Goal: Task Accomplishment & Management: Use online tool/utility

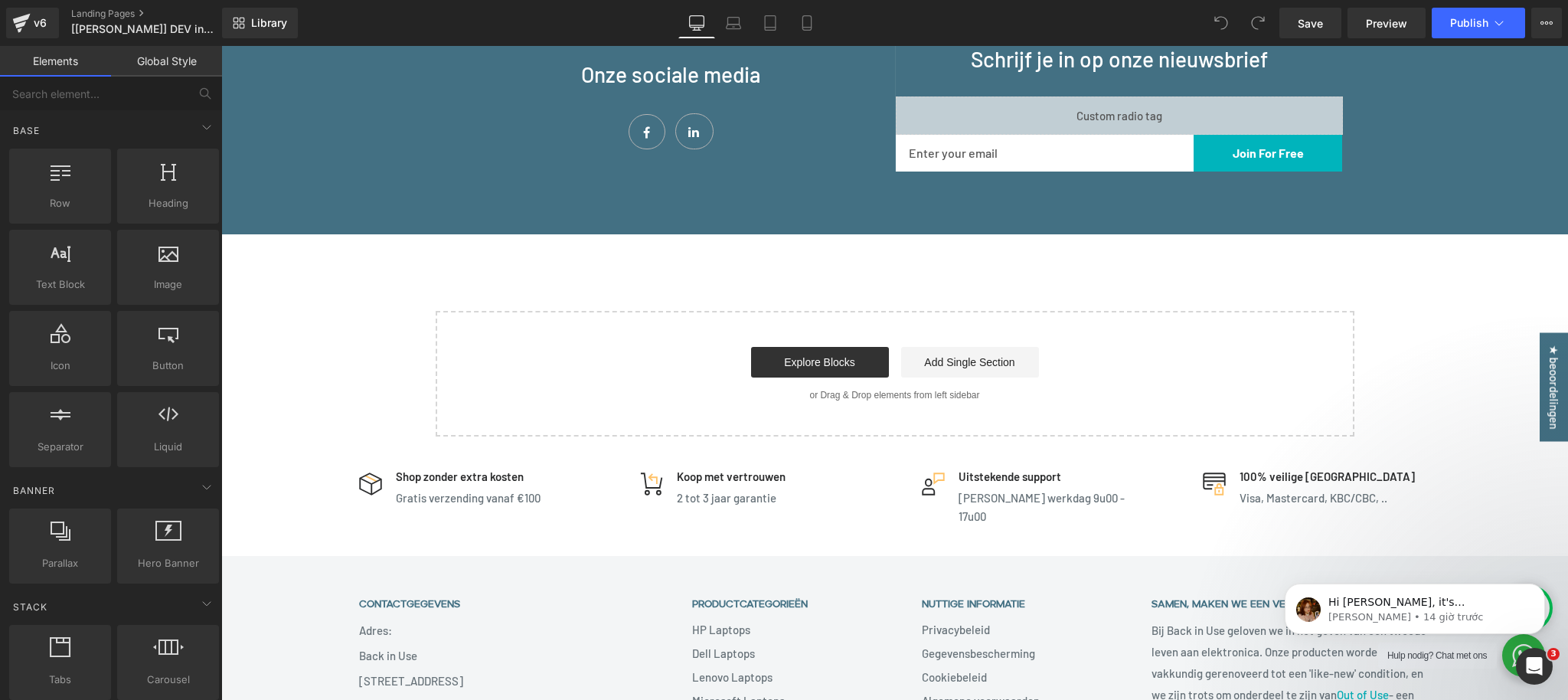
scroll to position [1676, 0]
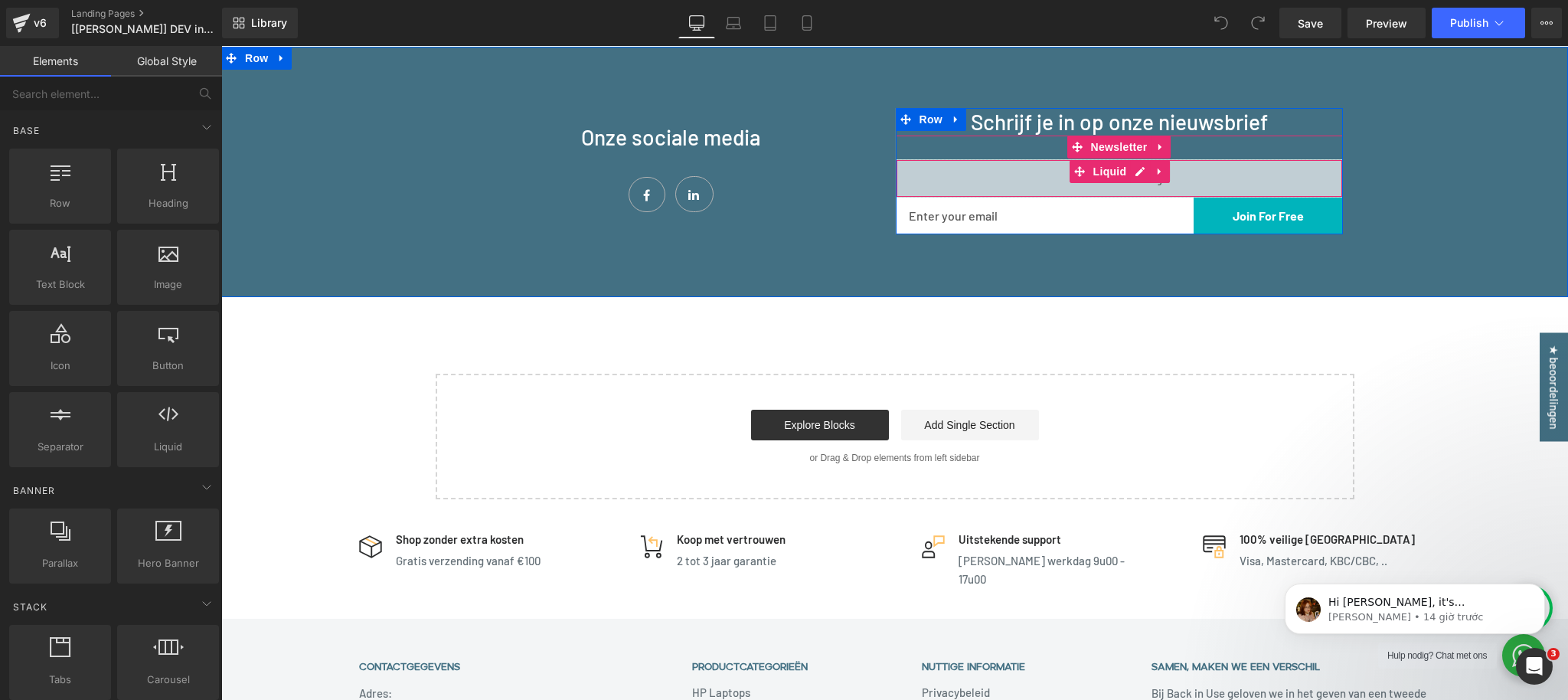
click at [1138, 170] on div "Liquid" at bounding box center [1119, 178] width 447 height 39
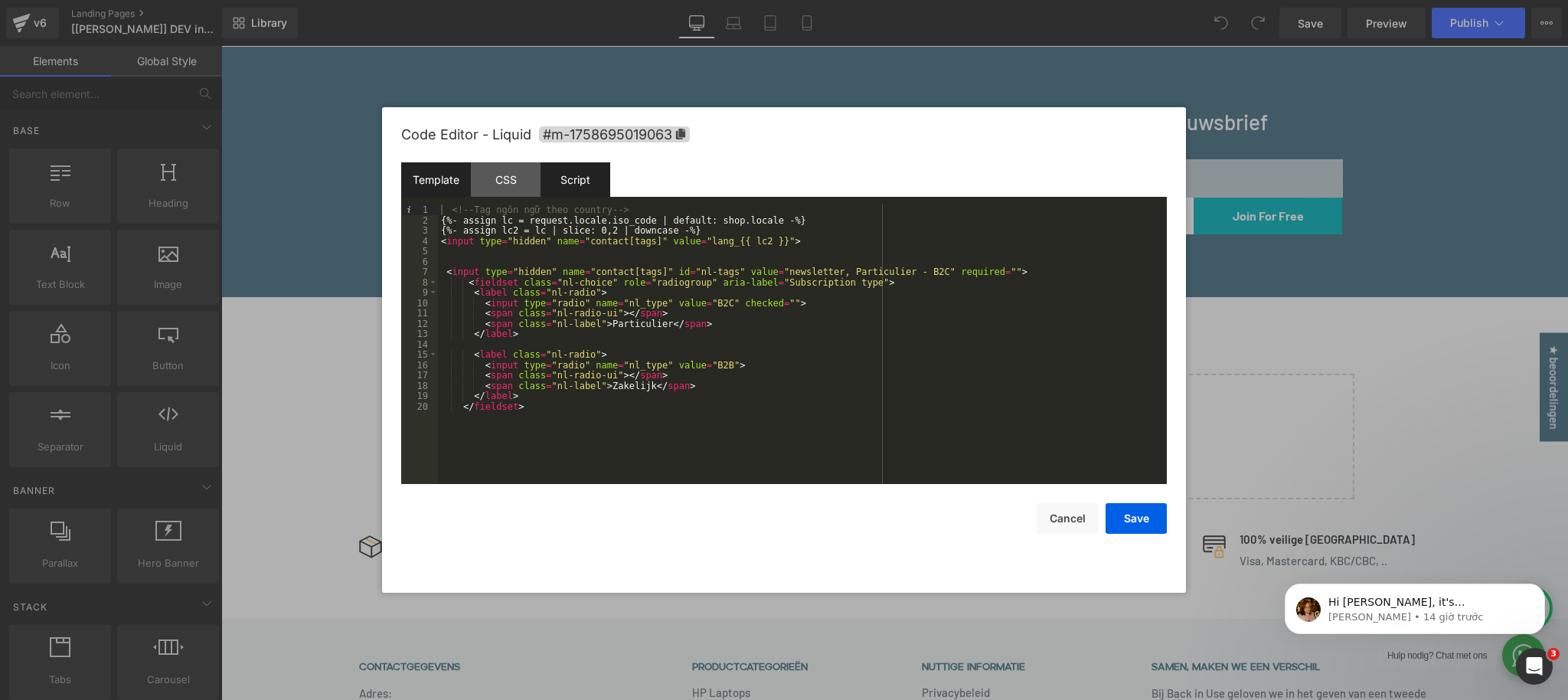
click at [585, 177] on div "Script" at bounding box center [575, 179] width 69 height 35
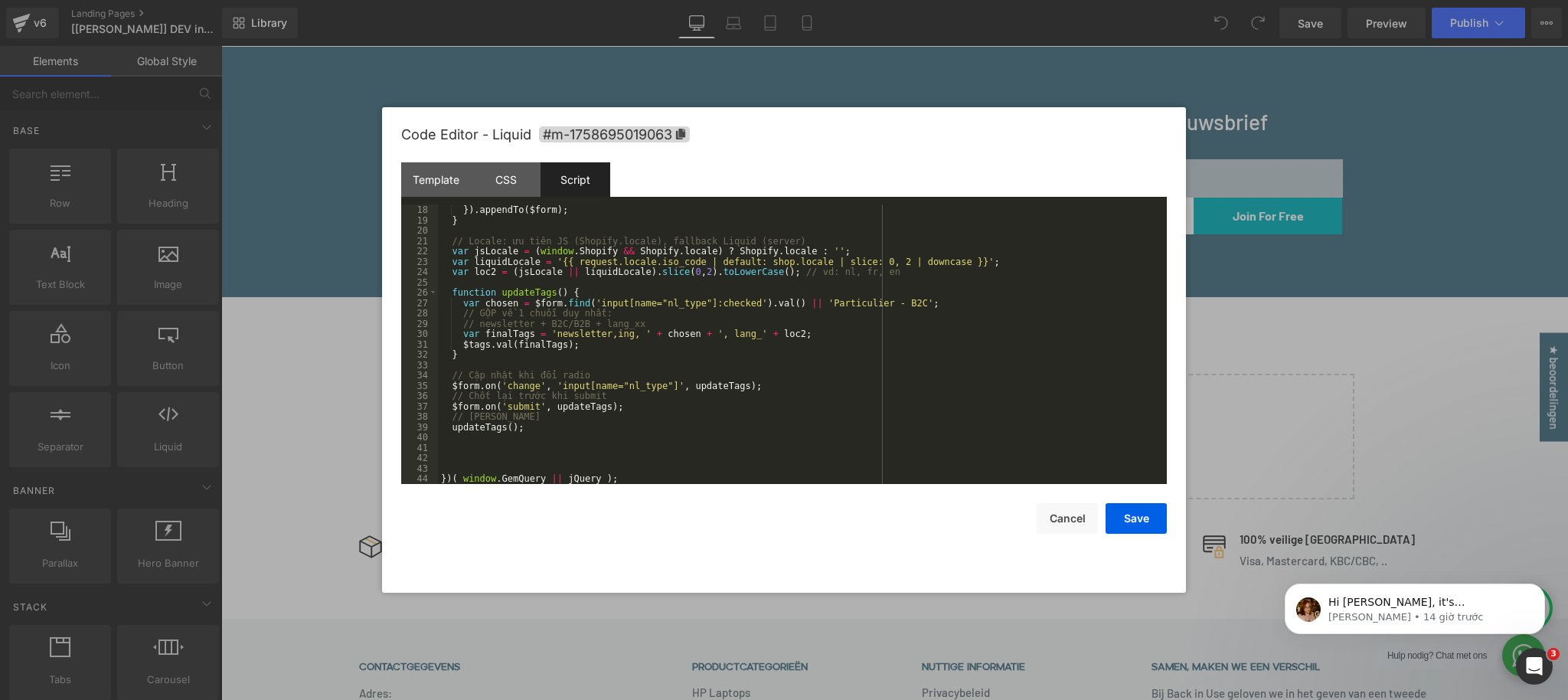
scroll to position [0, 0]
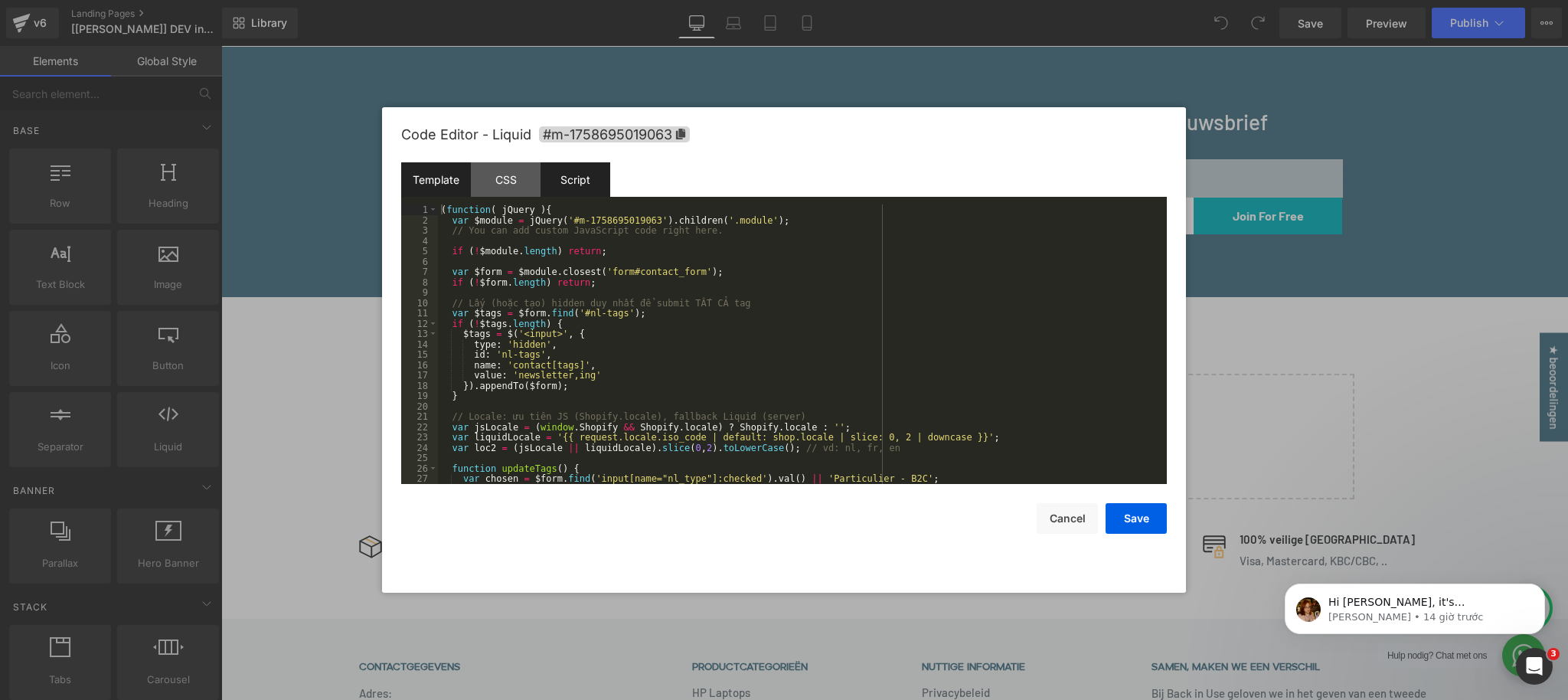
click at [434, 180] on div "Template" at bounding box center [436, 179] width 69 height 35
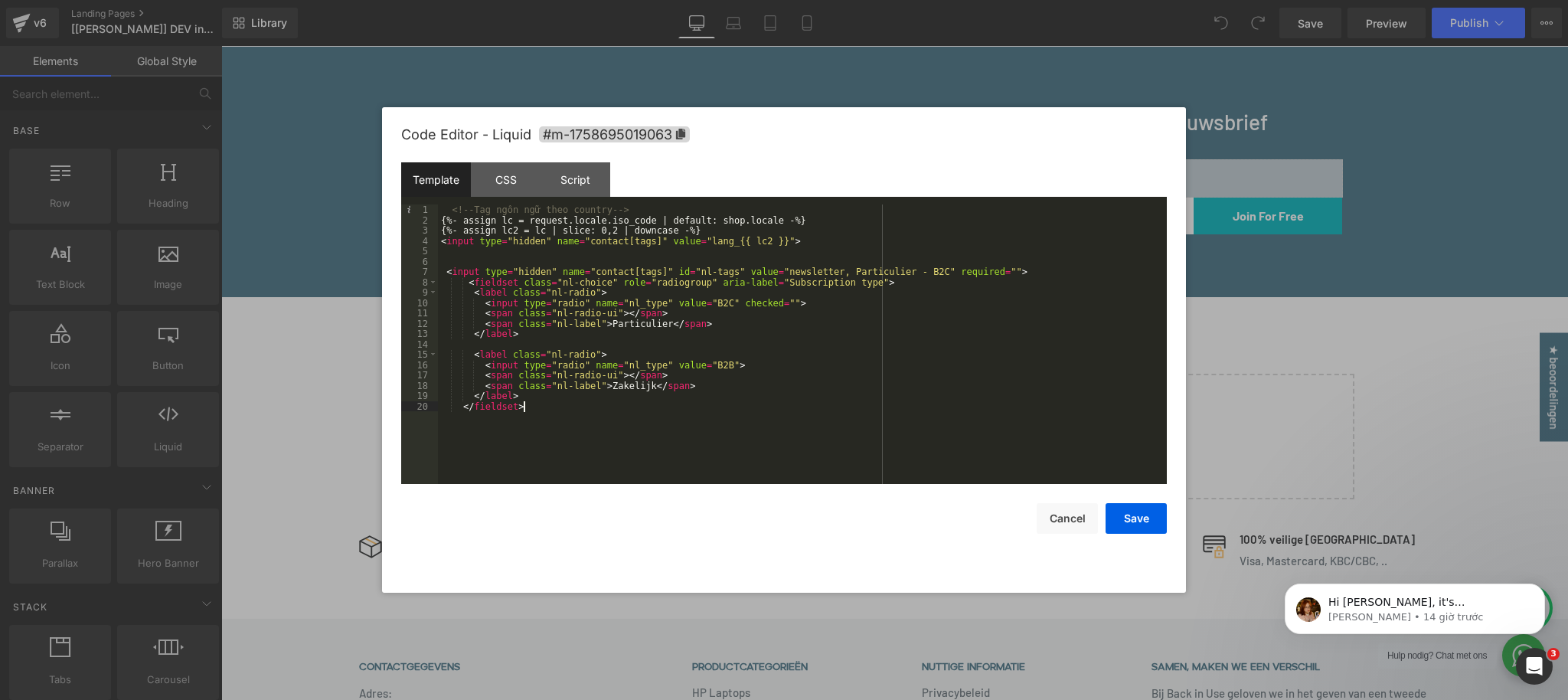
click at [538, 412] on div "<!-- Tag [PERSON_NAME] [PERSON_NAME] country --> {%- assign lc = request.locale…" at bounding box center [802, 354] width 729 height 300
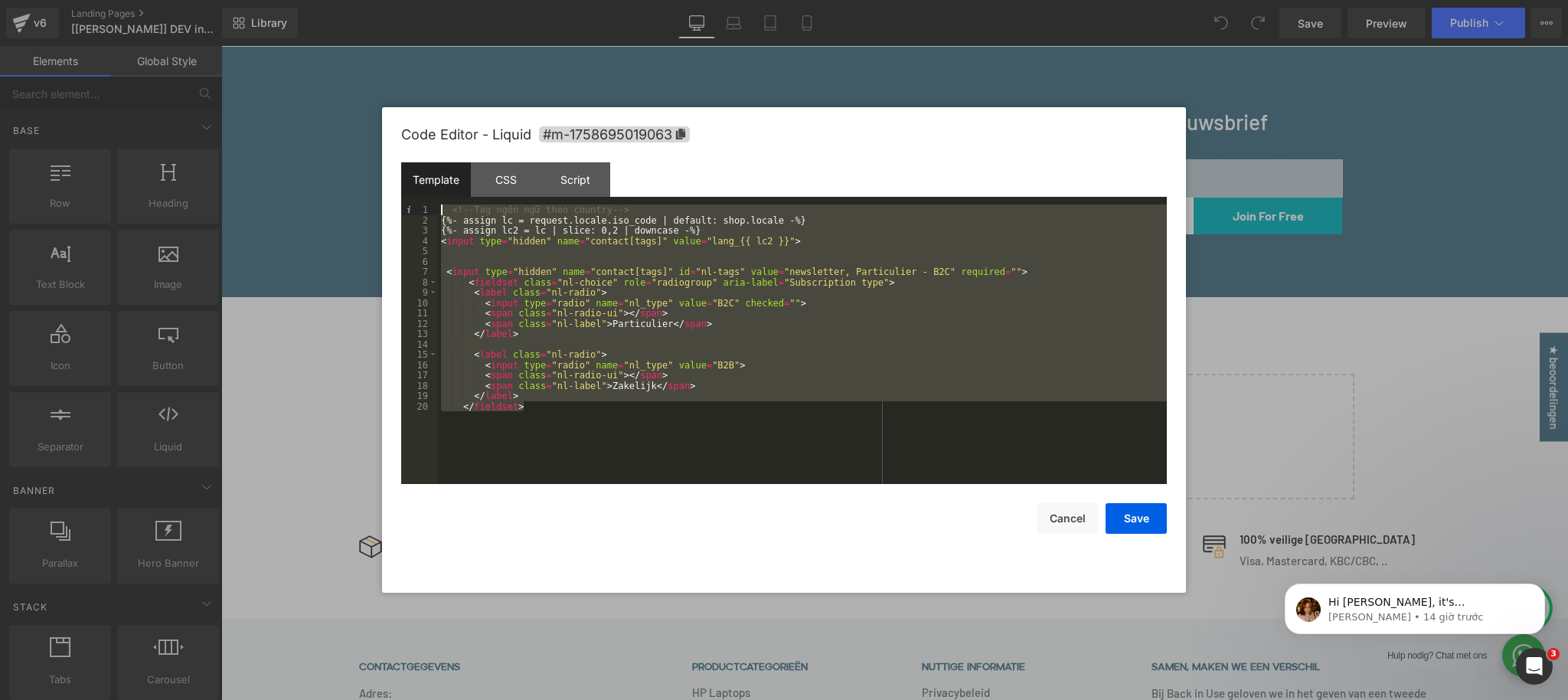
drag, startPoint x: 570, startPoint y: 409, endPoint x: 357, endPoint y: 210, distance: 291.5
click at [356, 210] on body "You are previewing how the will restyle your page. You can not edit Elements in…" at bounding box center [784, 350] width 1568 height 700
click at [601, 182] on div "Script" at bounding box center [575, 179] width 69 height 35
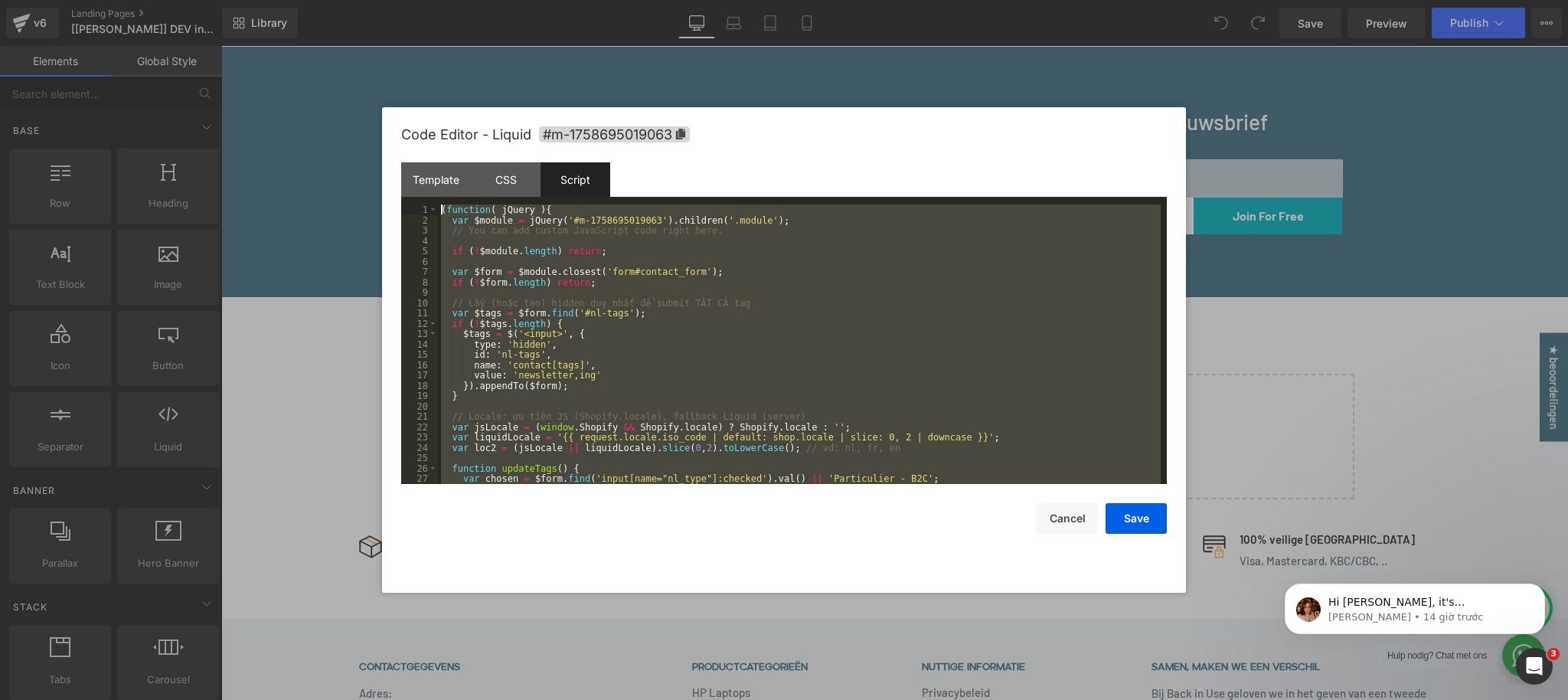
drag, startPoint x: 642, startPoint y: 479, endPoint x: 114, endPoint y: 28, distance: 694.4
click at [114, 28] on body "You are previewing how the will restyle your page. You can not edit Elements in…" at bounding box center [784, 350] width 1568 height 700
click at [665, 313] on div "( function ( jQuery ) { var $module = jQuery ( '#m-1758695019063' ) . children …" at bounding box center [799, 354] width 723 height 300
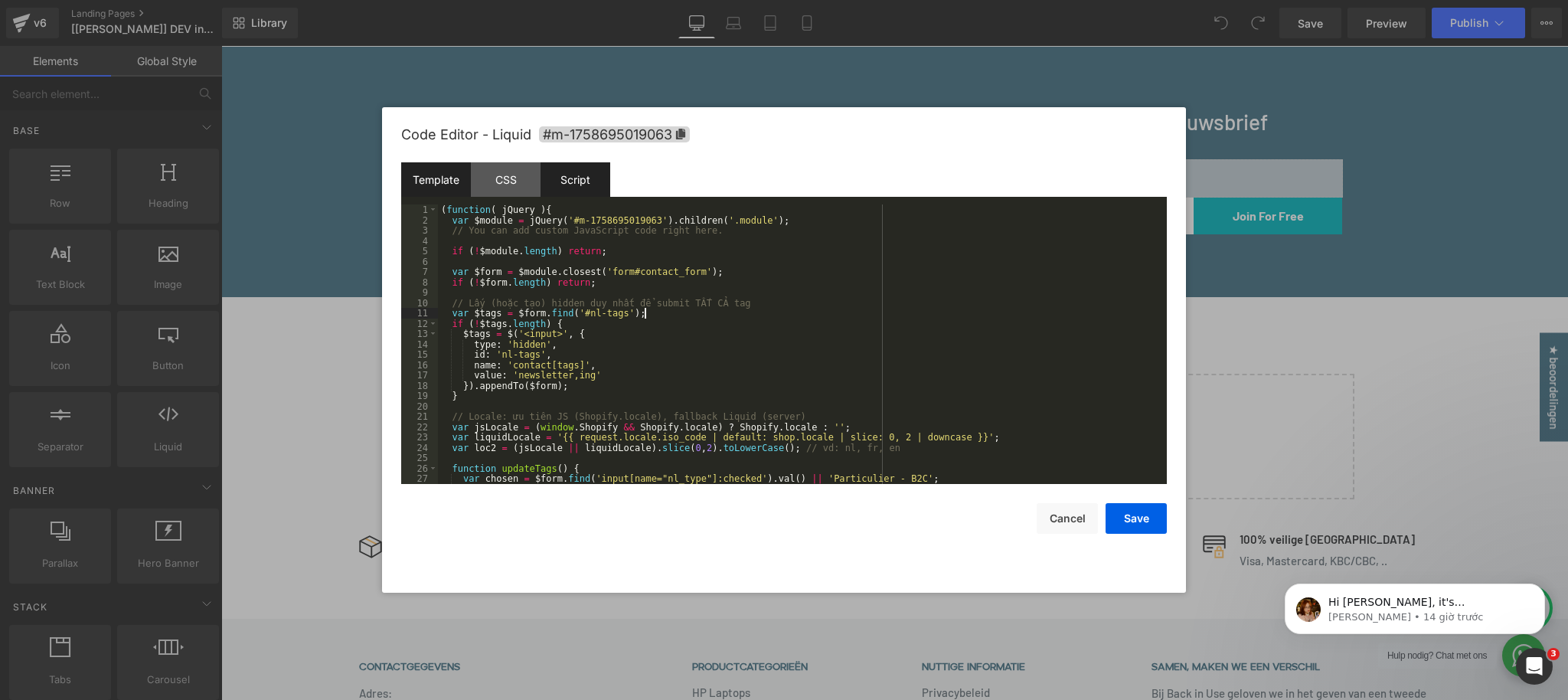
click at [449, 178] on div "Template" at bounding box center [436, 179] width 69 height 35
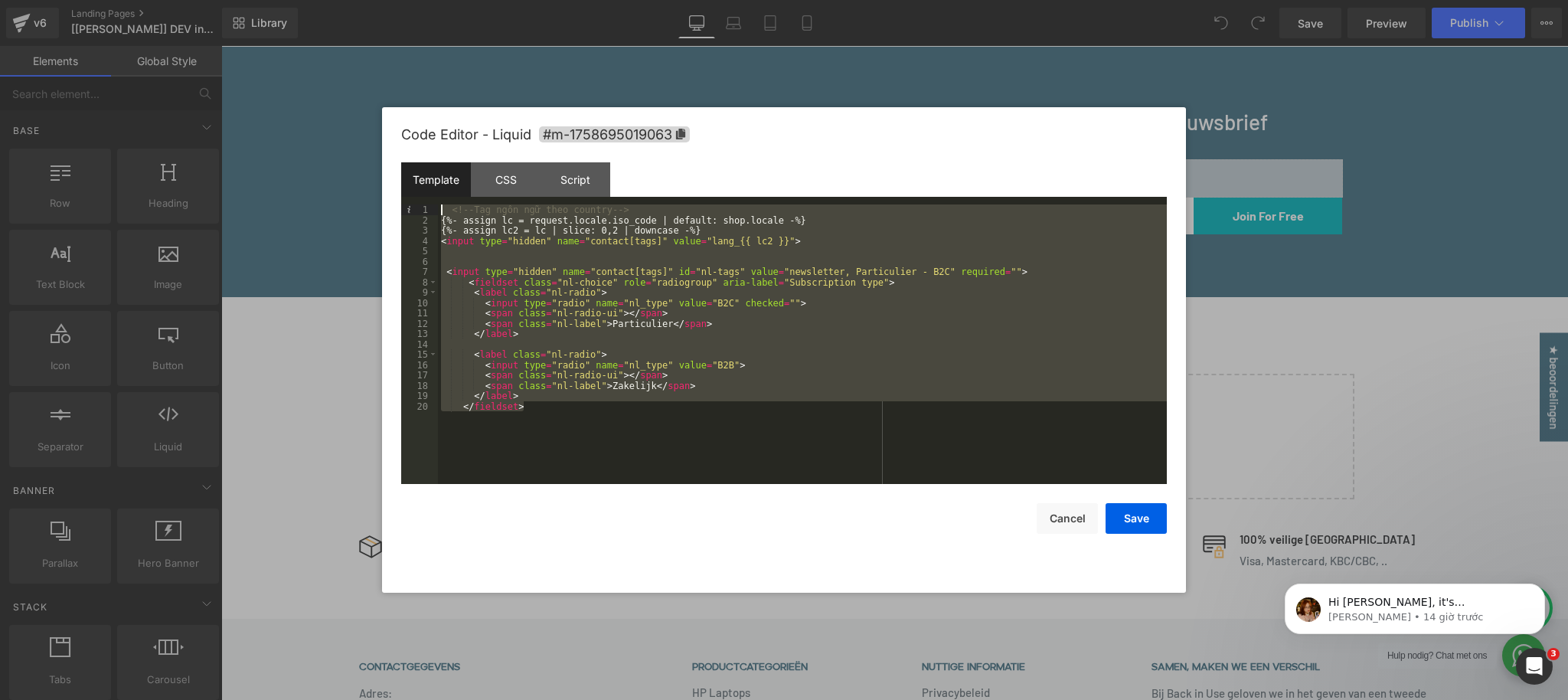
click at [753, 302] on div "<!-- Tag [PERSON_NAME] [PERSON_NAME] country --> {%- assign lc = request.locale…" at bounding box center [802, 354] width 729 height 300
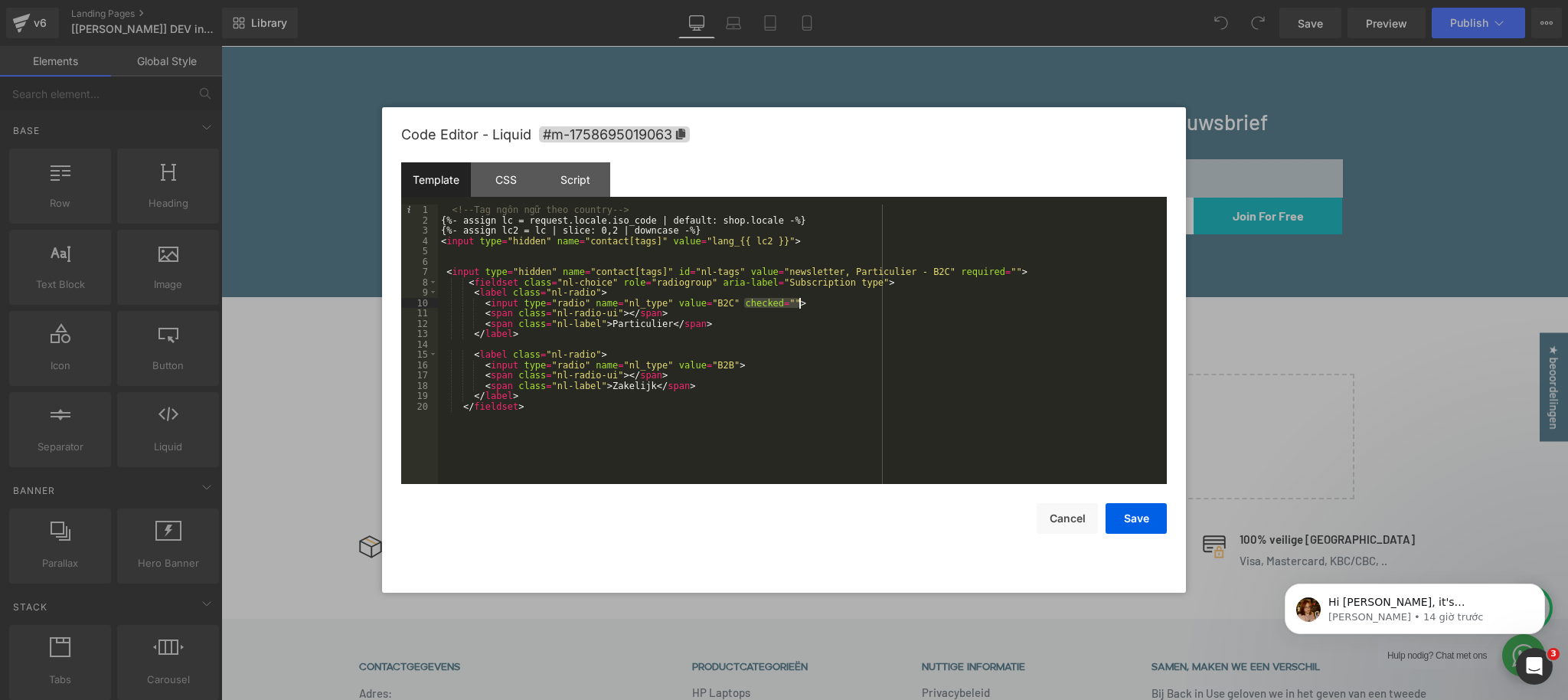
drag, startPoint x: 745, startPoint y: 301, endPoint x: 801, endPoint y: 299, distance: 56.0
click at [801, 299] on div "<!-- Tag [PERSON_NAME] [PERSON_NAME] country --> {%- assign lc = request.locale…" at bounding box center [802, 354] width 729 height 300
paste textarea
click at [740, 364] on div "<!-- Tag [PERSON_NAME] [PERSON_NAME] country --> {%- assign lc = request.locale…" at bounding box center [802, 354] width 729 height 300
drag, startPoint x: 570, startPoint y: 176, endPoint x: 568, endPoint y: 187, distance: 11.2
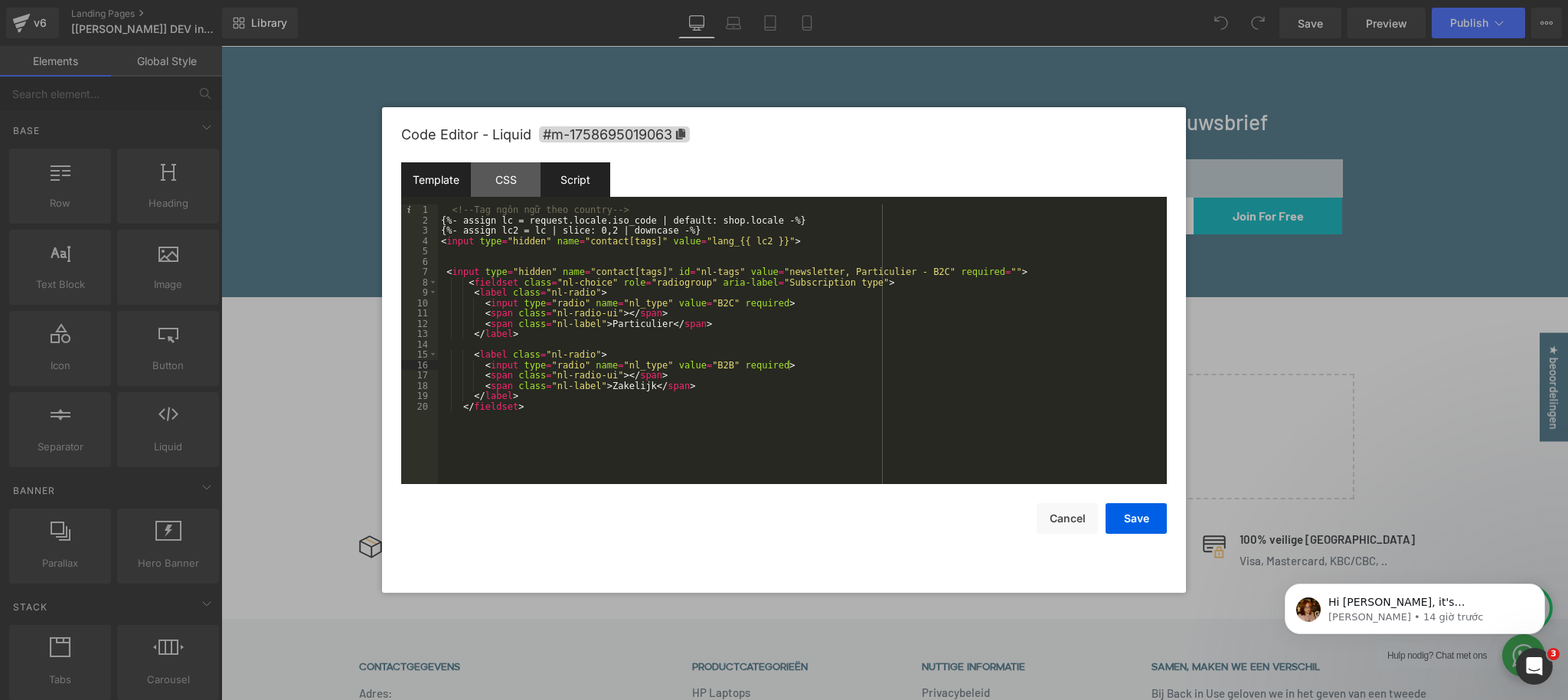
click at [570, 176] on div "Script" at bounding box center [575, 179] width 69 height 35
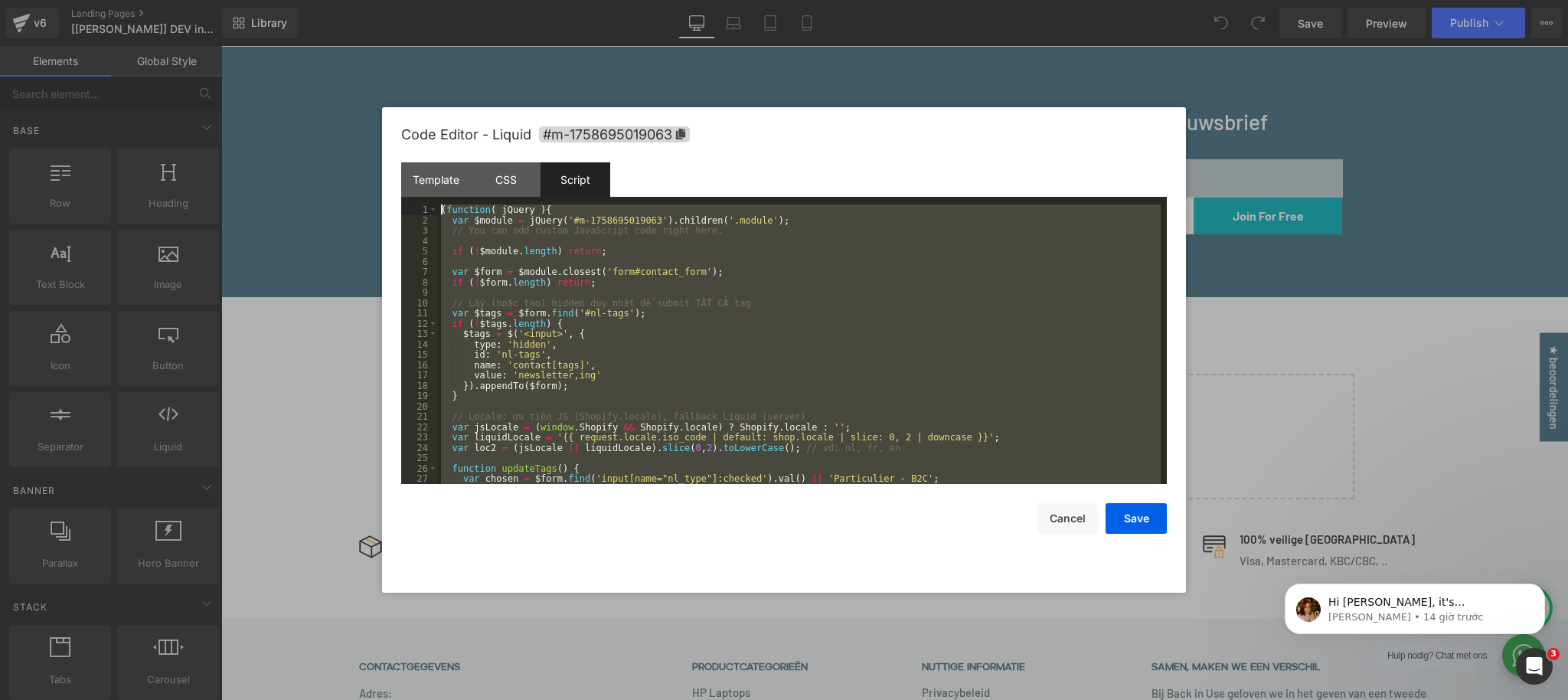
drag, startPoint x: 627, startPoint y: 479, endPoint x: 312, endPoint y: 70, distance: 516.2
click at [303, 64] on body "You are previewing how the will restyle your page. You can not edit Elements in…" at bounding box center [784, 350] width 1568 height 700
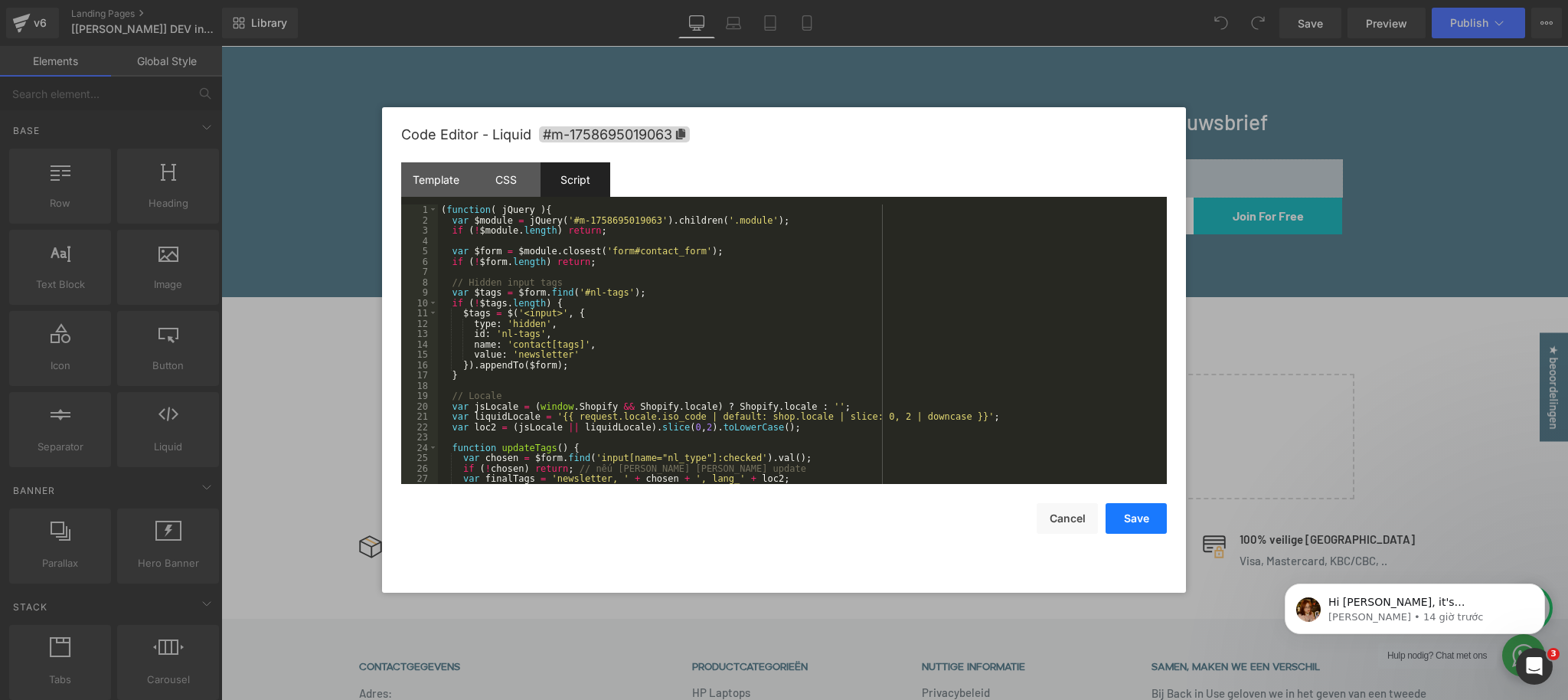
drag, startPoint x: 1131, startPoint y: 522, endPoint x: 1139, endPoint y: 501, distance: 22.5
click at [1131, 522] on button "Save" at bounding box center [1135, 519] width 61 height 31
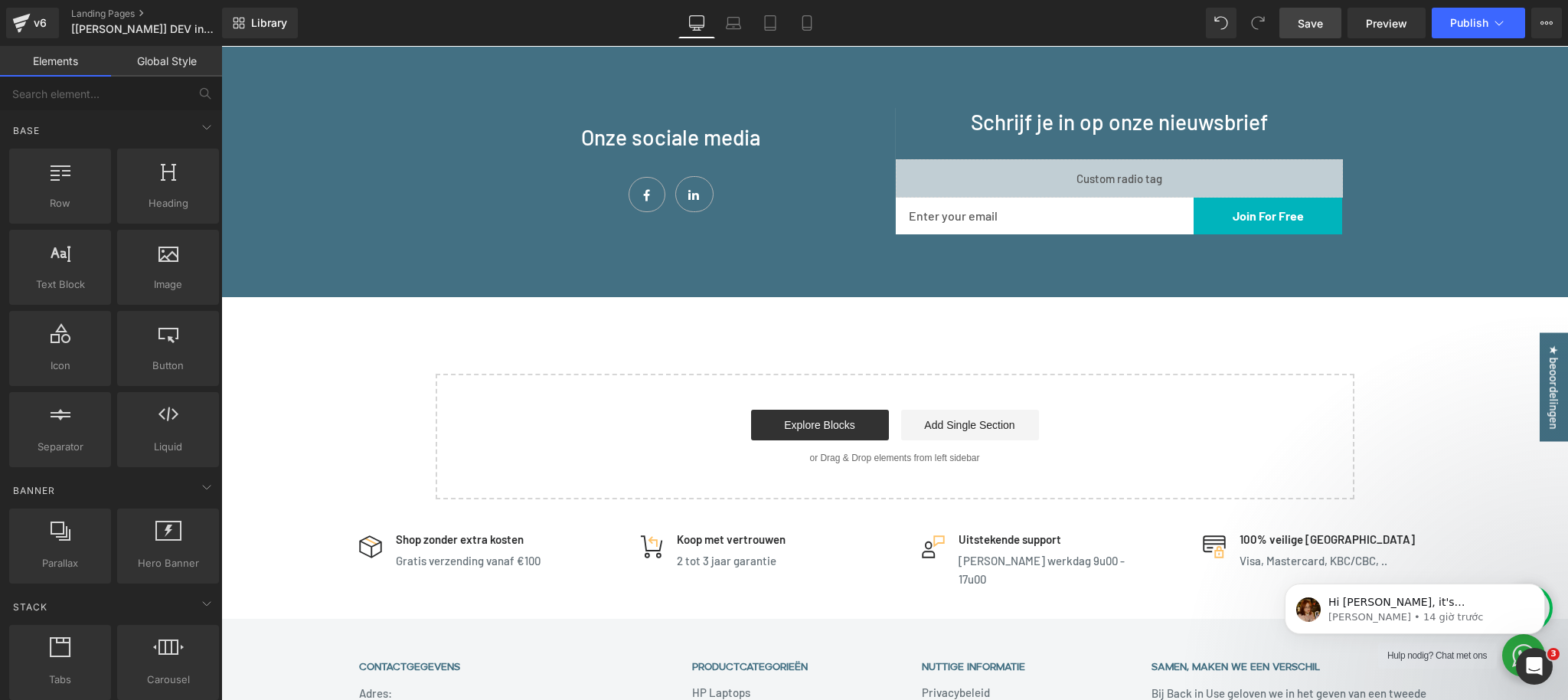
click at [1306, 25] on span "Save" at bounding box center [1310, 23] width 25 height 16
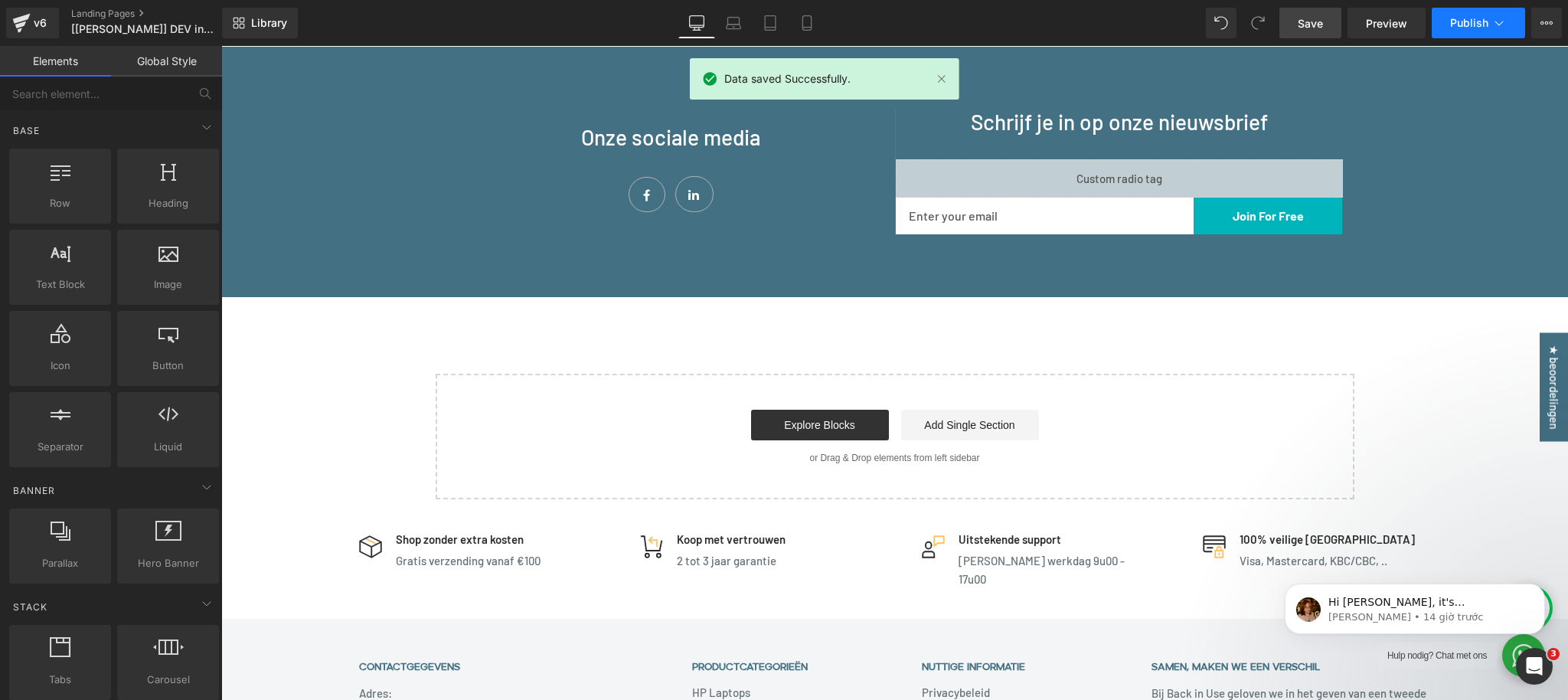
click at [1474, 37] on button "Publish" at bounding box center [1478, 23] width 93 height 31
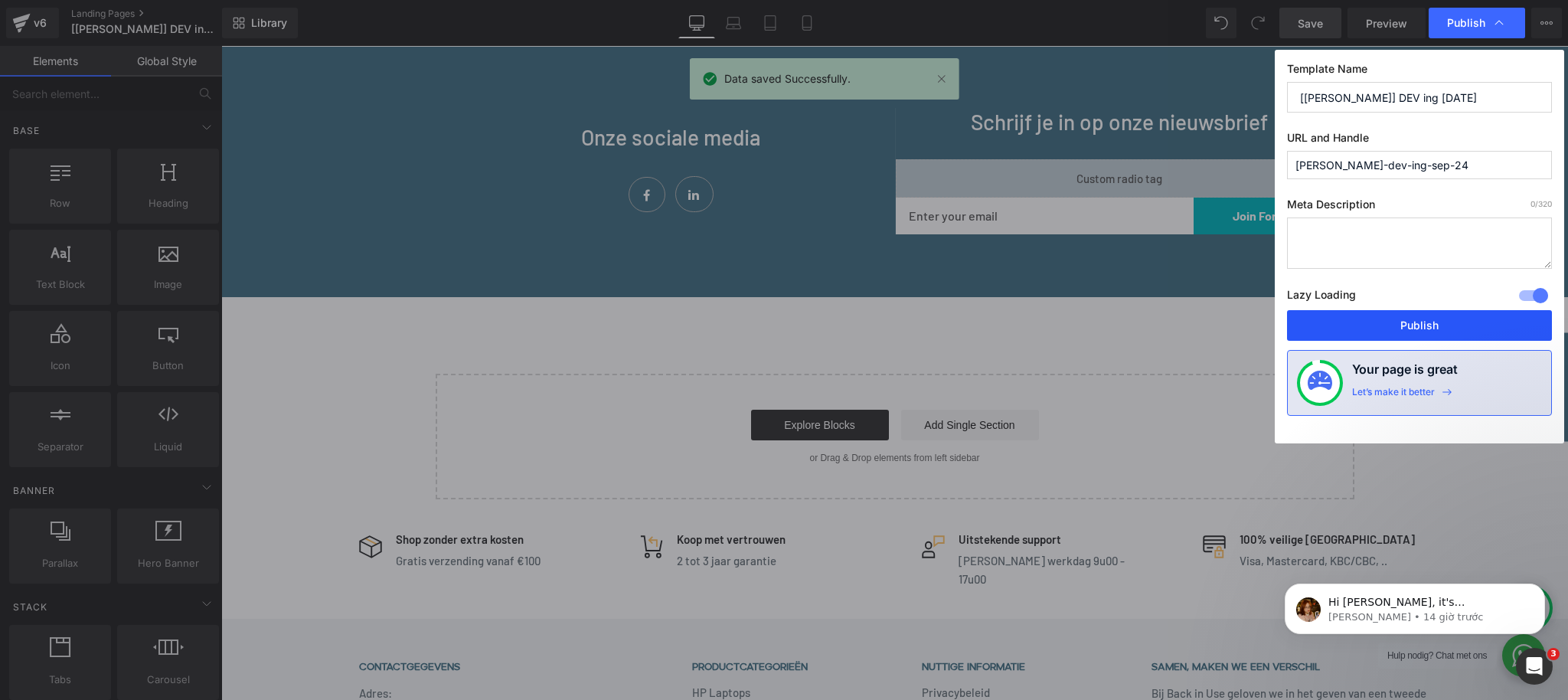
click at [1432, 329] on button "Publish" at bounding box center [1419, 326] width 265 height 31
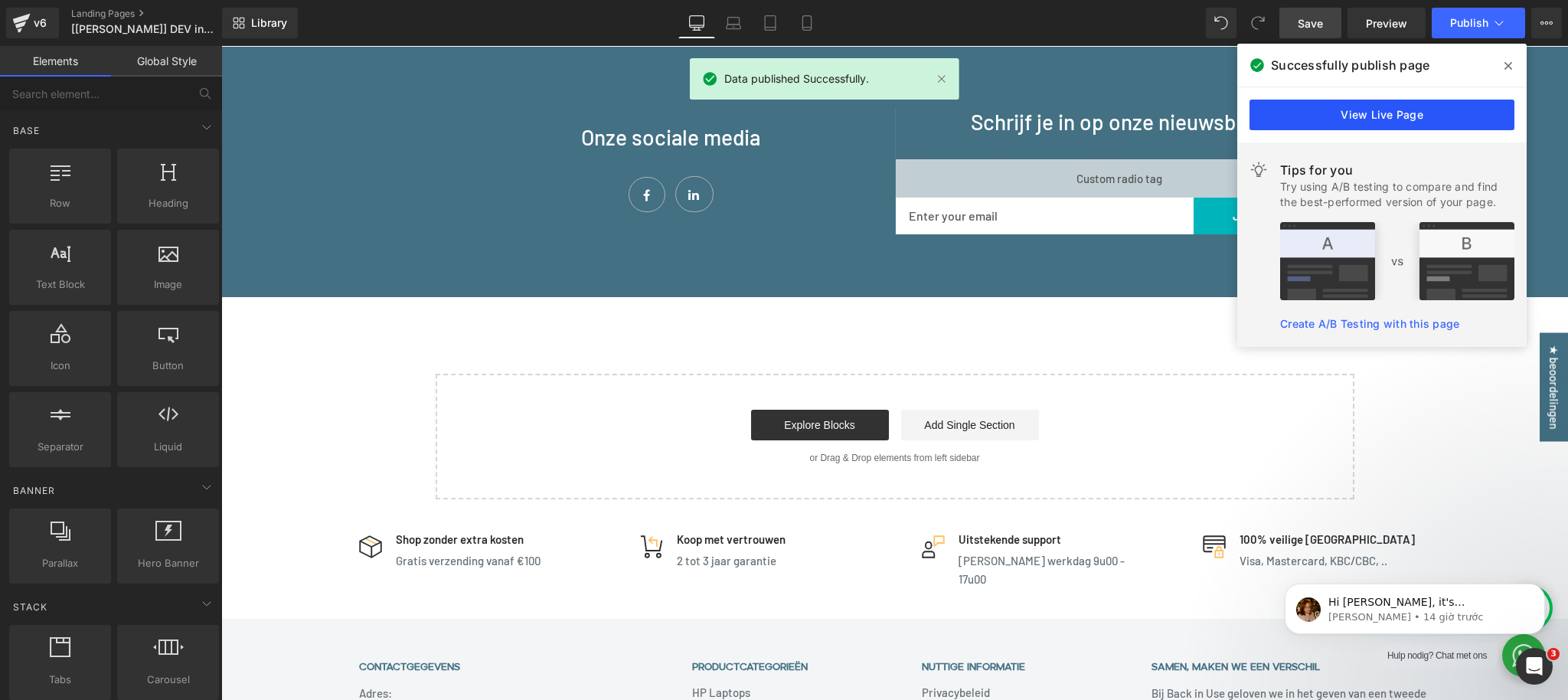
click at [1394, 110] on link "View Live Page" at bounding box center [1381, 115] width 265 height 31
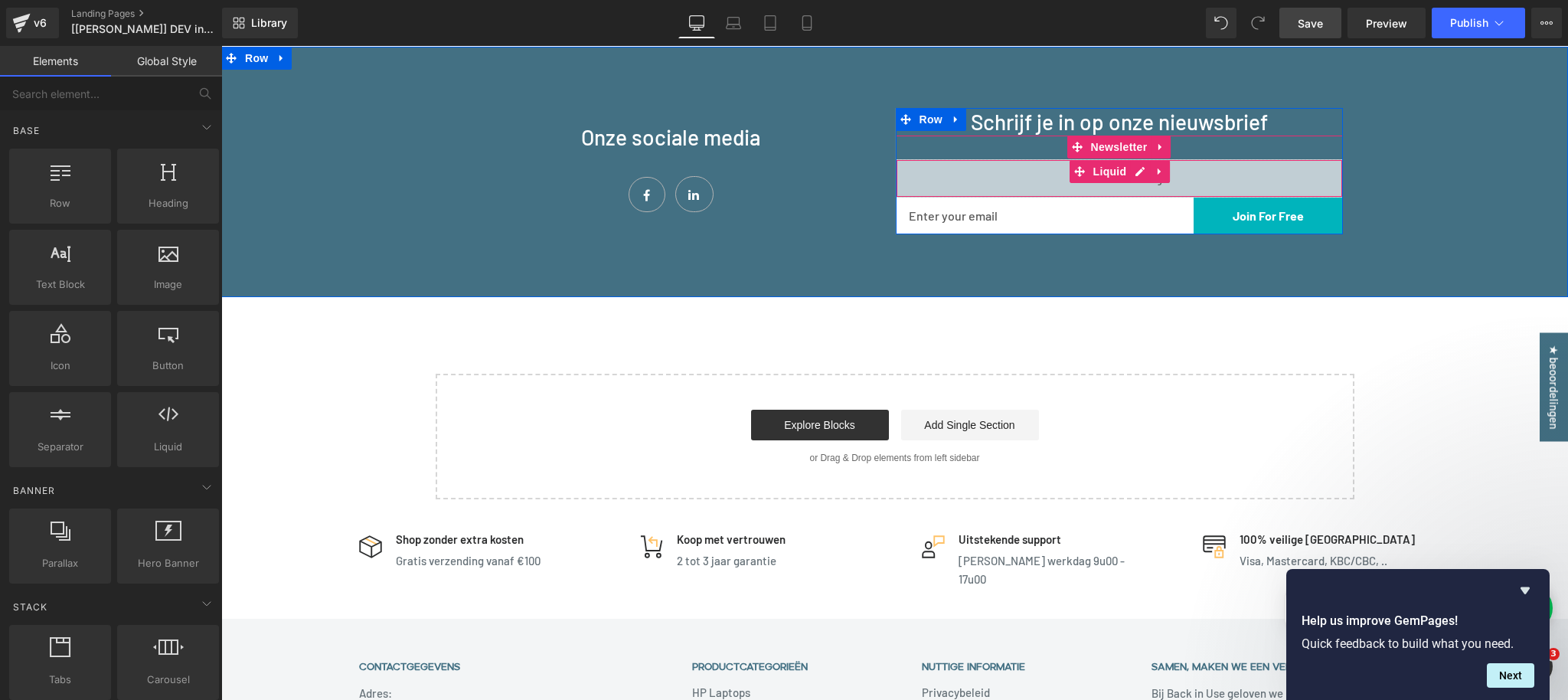
click at [1141, 177] on div "Liquid" at bounding box center [1119, 178] width 447 height 39
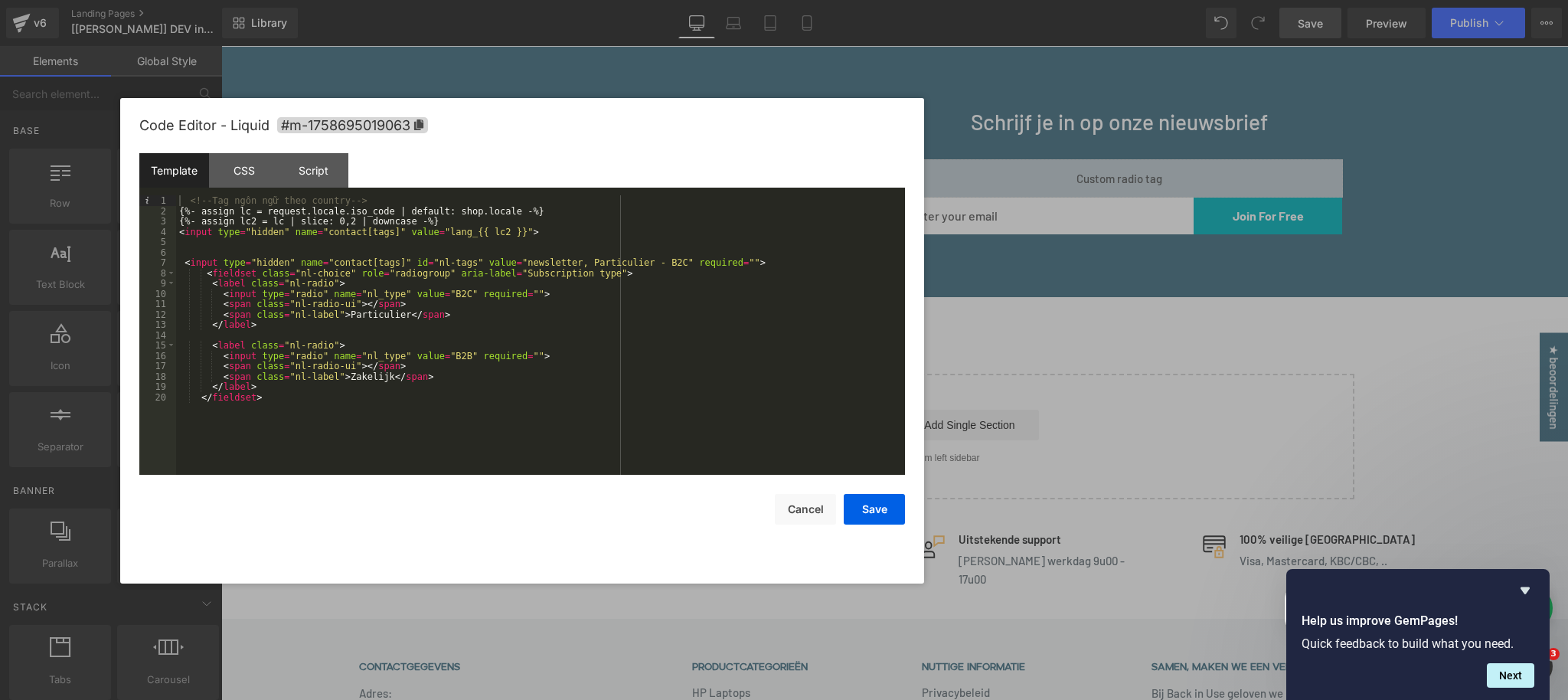
drag, startPoint x: 979, startPoint y: 137, endPoint x: 717, endPoint y: 128, distance: 262.2
click at [717, 128] on div "Code Editor - Liquid #m-1758695019063" at bounding box center [522, 125] width 766 height 55
click at [317, 171] on div "Script" at bounding box center [313, 171] width 69 height 35
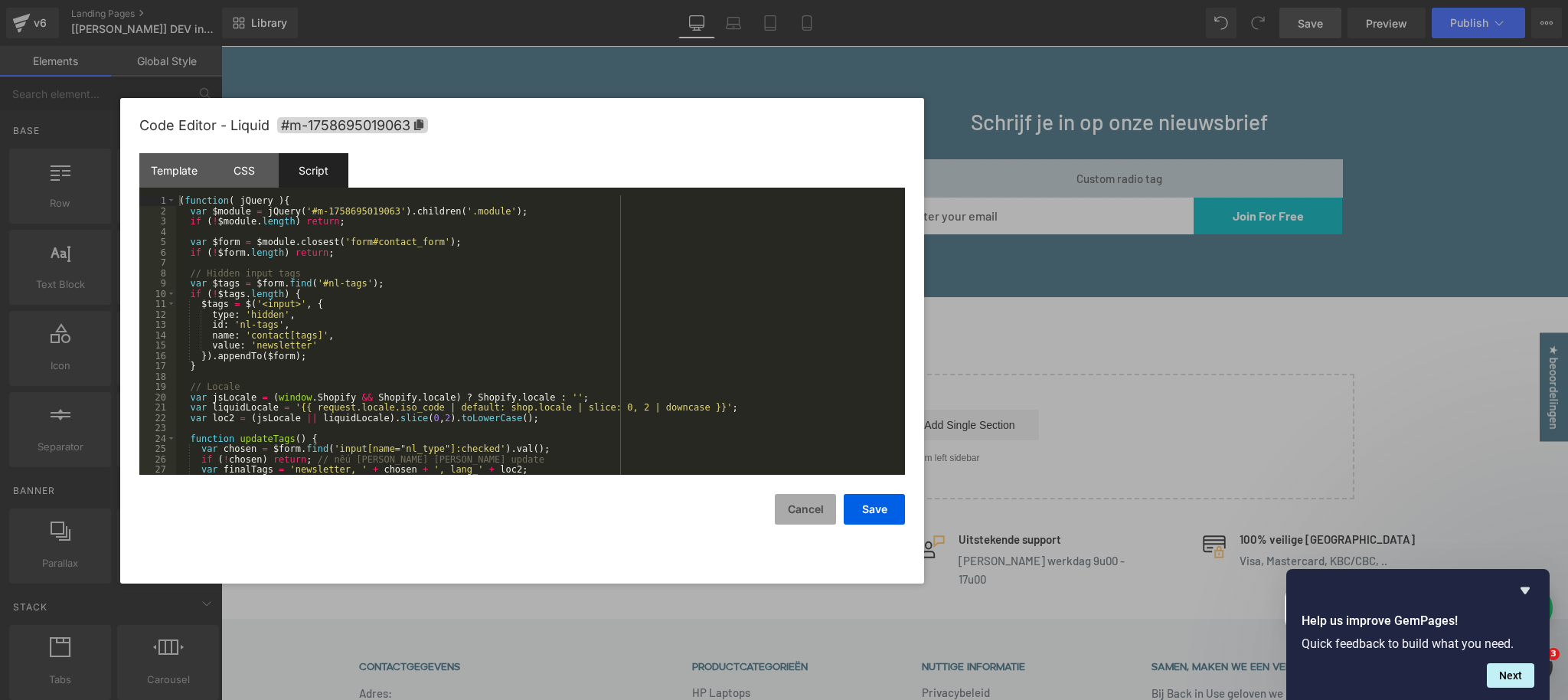
click at [785, 511] on button "Cancel" at bounding box center [805, 509] width 61 height 31
